Goal: Task Accomplishment & Management: Use online tool/utility

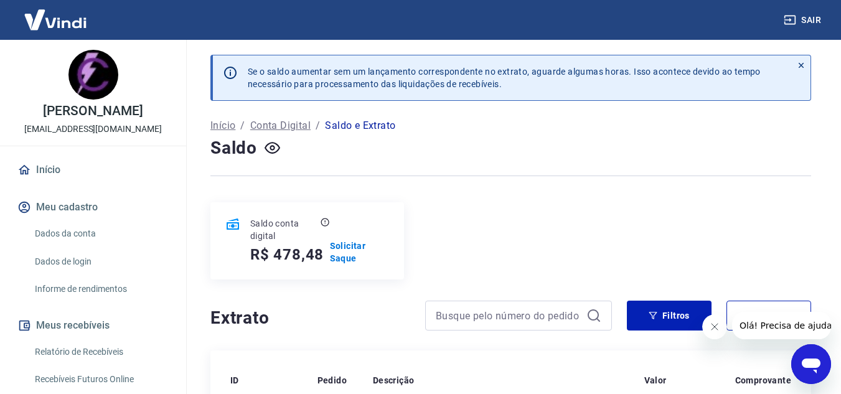
scroll to position [62, 0]
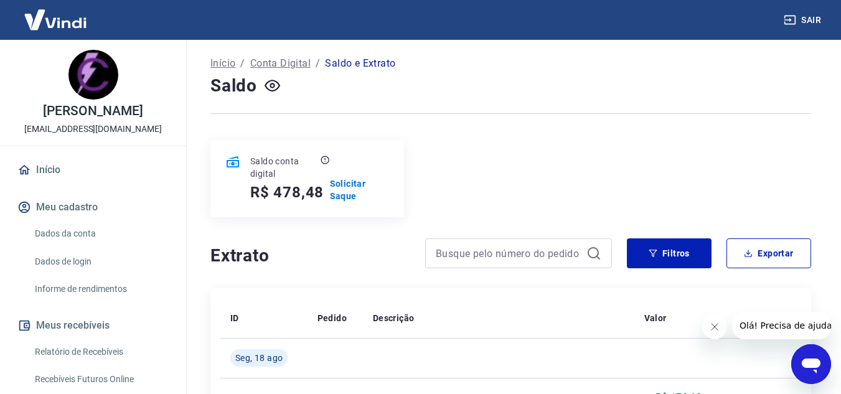
click at [353, 192] on p "Solicitar Saque" at bounding box center [359, 189] width 59 height 25
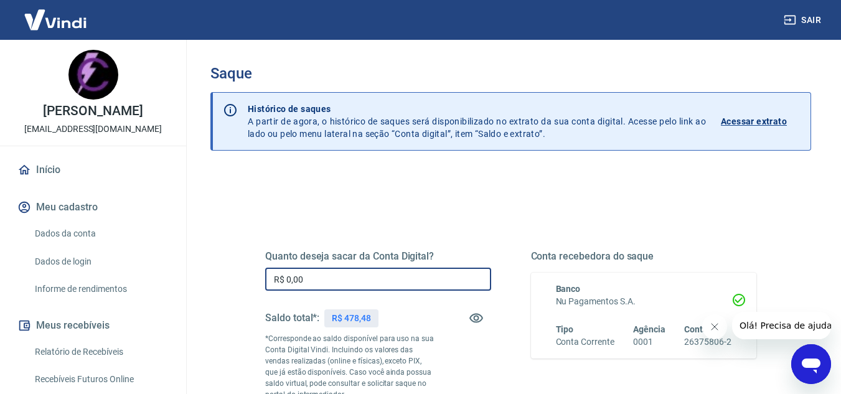
drag, startPoint x: 264, startPoint y: 272, endPoint x: 235, endPoint y: 271, distance: 29.9
click at [234, 272] on div "Quanto deseja sacar da Conta Digital? R$ 0,00 ​ Saldo total*: R$ 478,48 *Corres…" at bounding box center [510, 399] width 600 height 456
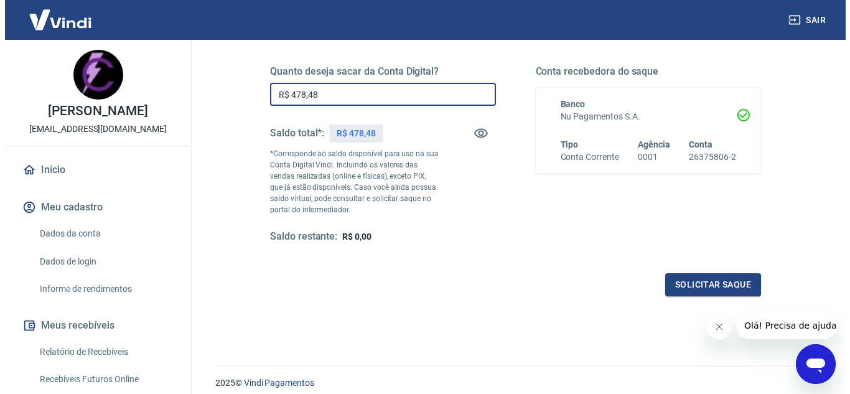
scroll to position [187, 0]
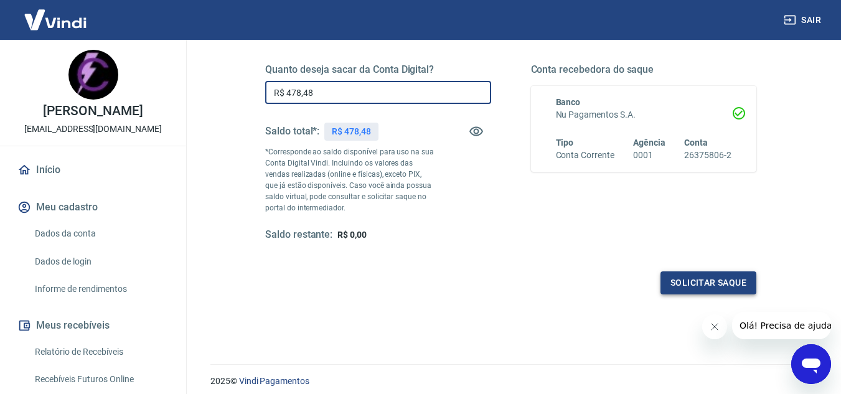
type input "R$ 478,48"
click at [702, 284] on button "Solicitar saque" at bounding box center [708, 282] width 96 height 23
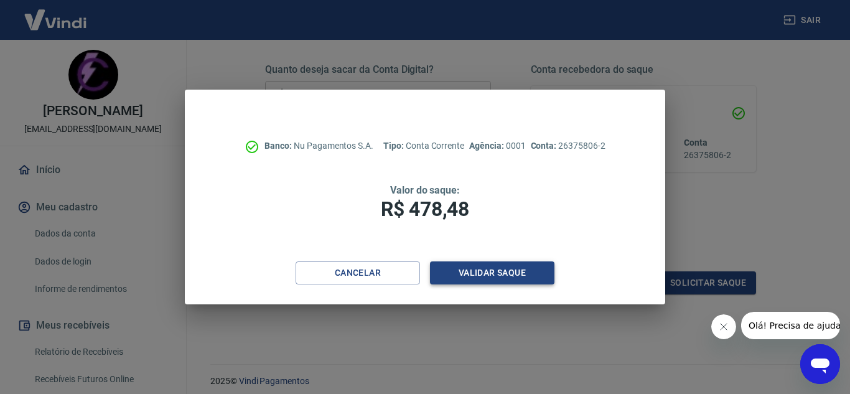
click at [502, 266] on button "Validar saque" at bounding box center [492, 272] width 124 height 23
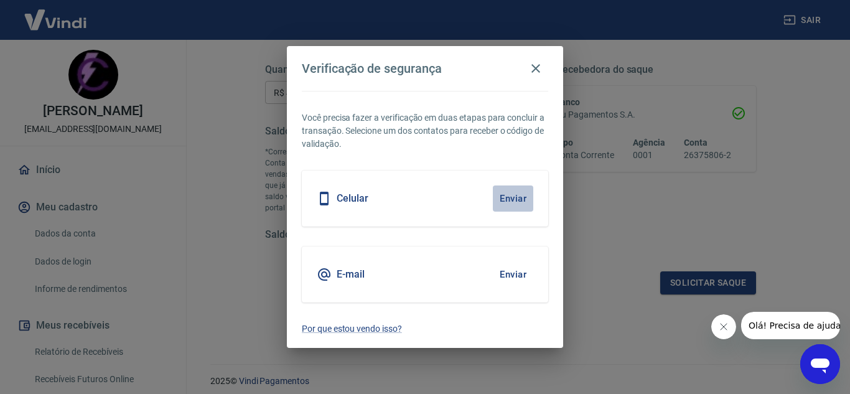
click at [510, 193] on button "Enviar" at bounding box center [513, 198] width 40 height 26
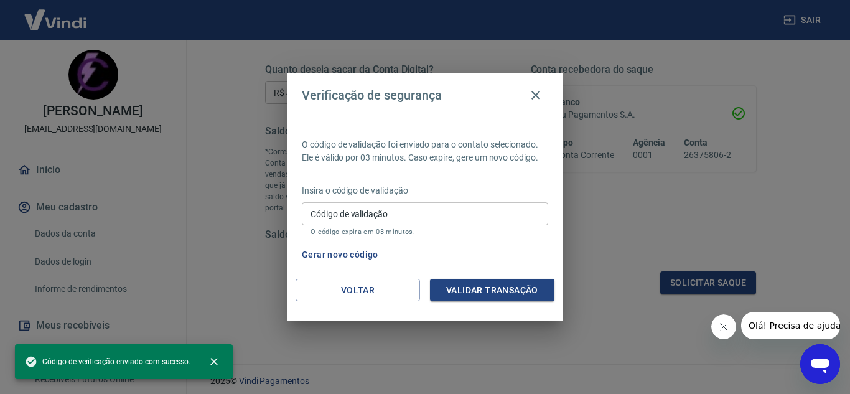
click at [439, 211] on input "Código de validação" at bounding box center [425, 213] width 246 height 23
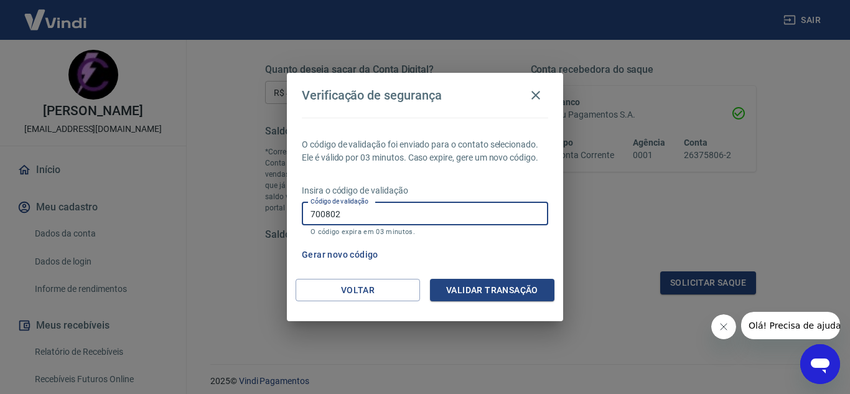
type input "700802"
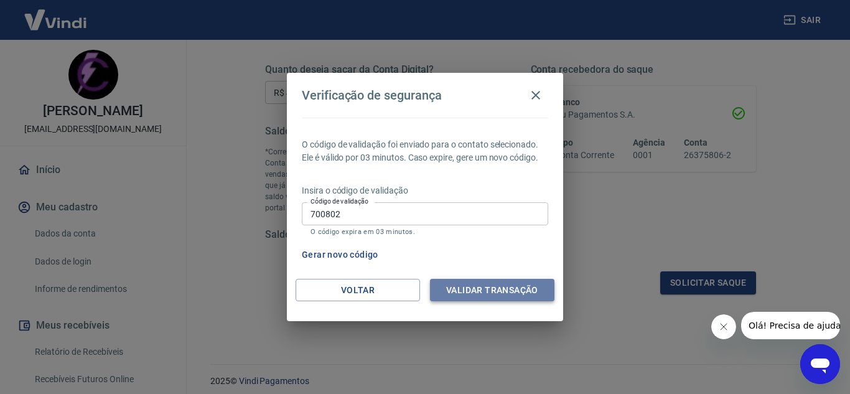
click at [485, 289] on button "Validar transação" at bounding box center [492, 290] width 124 height 23
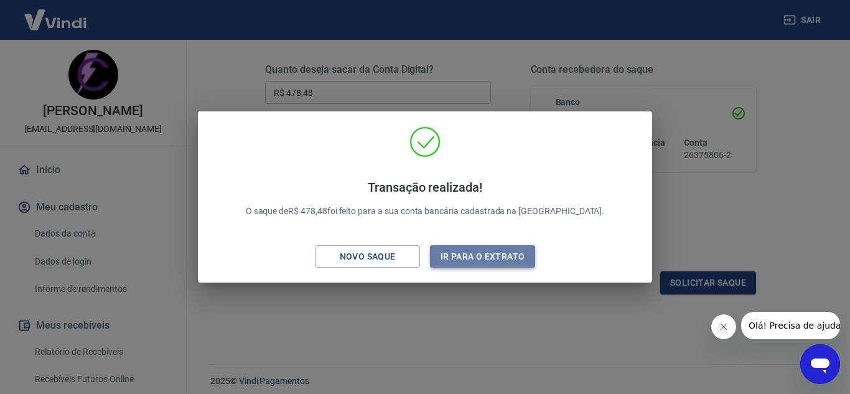
click at [454, 253] on button "Ir para o extrato" at bounding box center [482, 256] width 105 height 23
